Goal: Navigation & Orientation: Find specific page/section

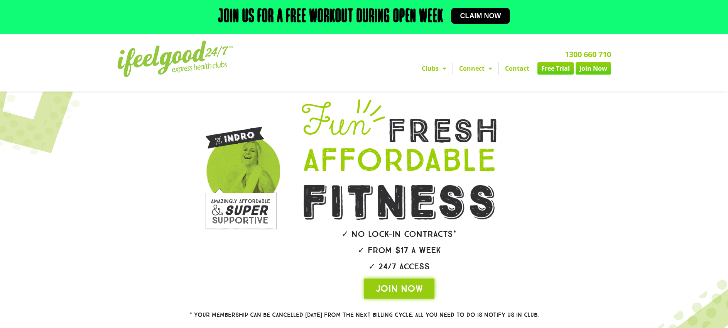
click at [436, 70] on link "Clubs" at bounding box center [434, 68] width 37 height 12
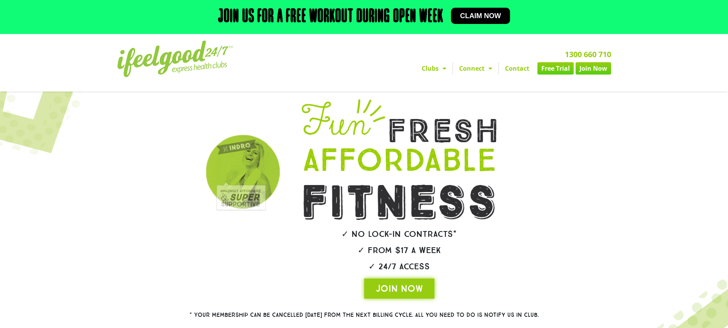
click at [434, 67] on link "Clubs" at bounding box center [434, 68] width 37 height 12
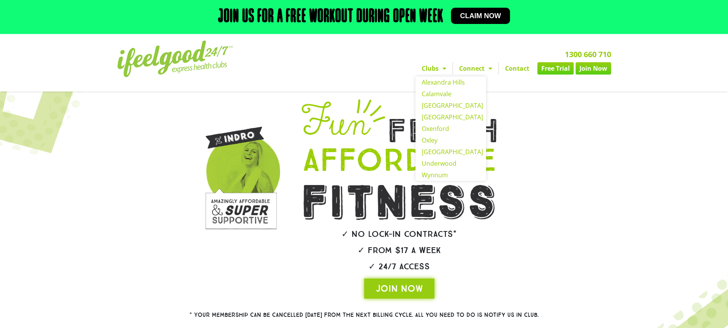
click at [436, 69] on link "Clubs" at bounding box center [434, 68] width 37 height 12
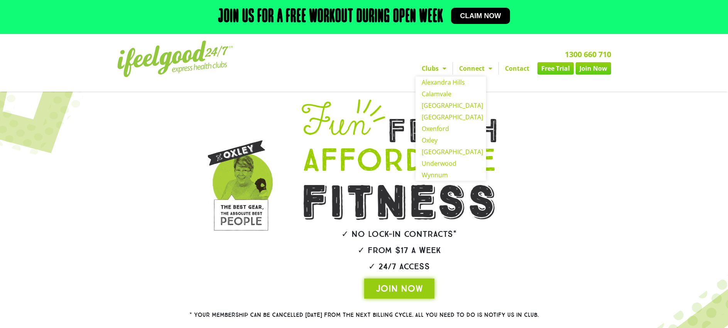
click at [444, 71] on span "Menu" at bounding box center [443, 68] width 8 height 14
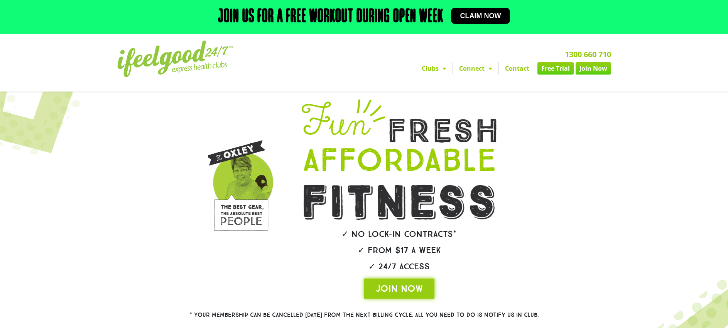
click at [444, 71] on span "Menu" at bounding box center [443, 68] width 8 height 14
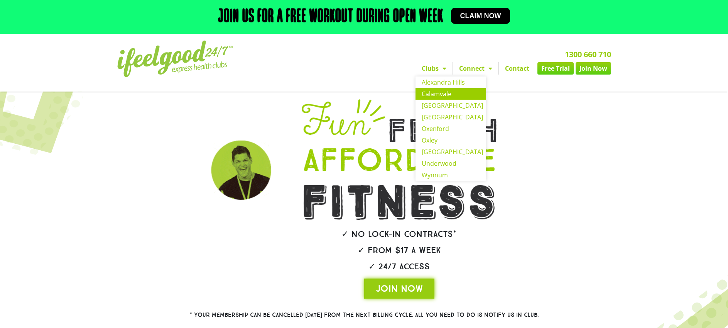
click at [446, 90] on link "Calamvale" at bounding box center [451, 94] width 71 height 12
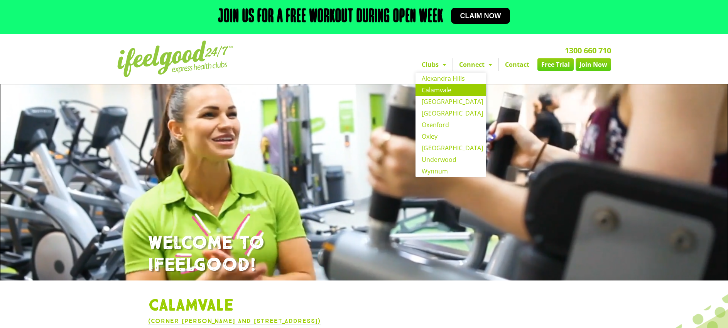
click at [441, 92] on link "Calamvale" at bounding box center [451, 90] width 71 height 12
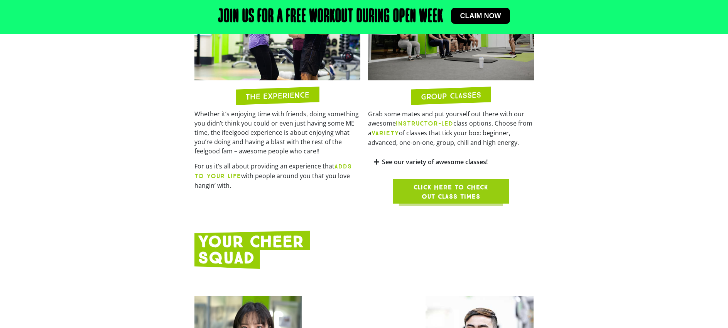
scroll to position [770, 0]
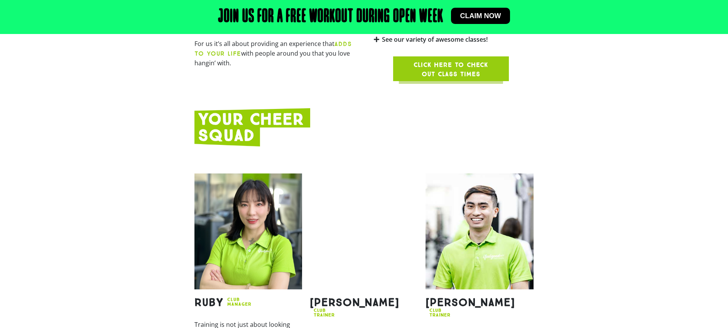
scroll to position [828, 0]
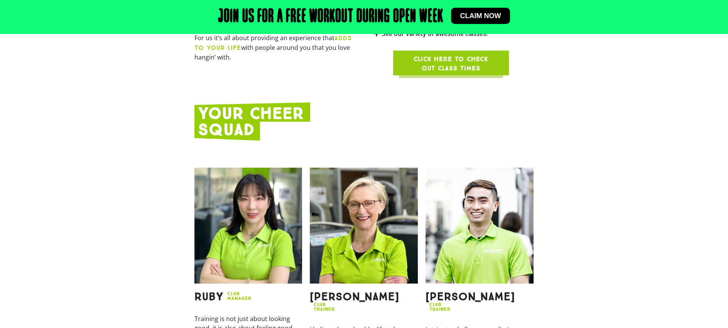
click at [443, 54] on span "Click here to check out class times" at bounding box center [451, 63] width 79 height 19
